Goal: Find specific page/section: Find specific page/section

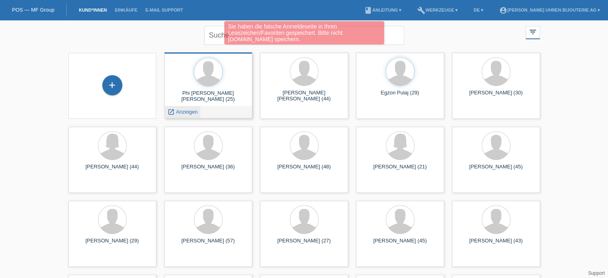
click at [182, 109] on span "Anzeigen" at bounding box center [187, 112] width 22 height 6
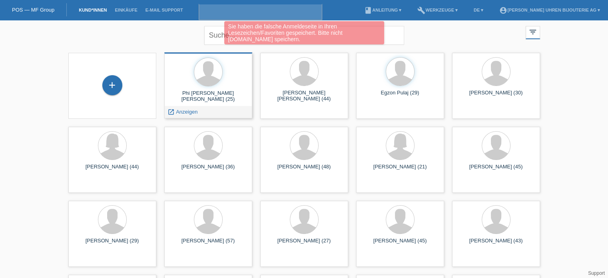
click at [182, 108] on div "Phi Dang Jonny Nguyen (25) launch Anzeigen" at bounding box center [208, 85] width 88 height 66
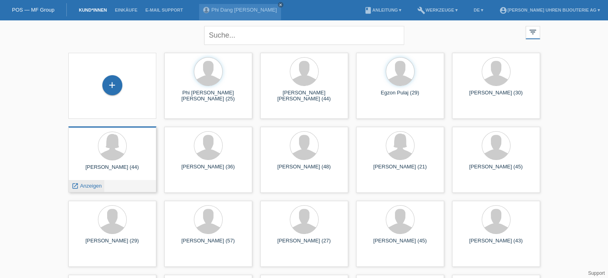
click at [87, 185] on span "Anzeigen" at bounding box center [91, 186] width 22 height 6
